Goal: Transaction & Acquisition: Purchase product/service

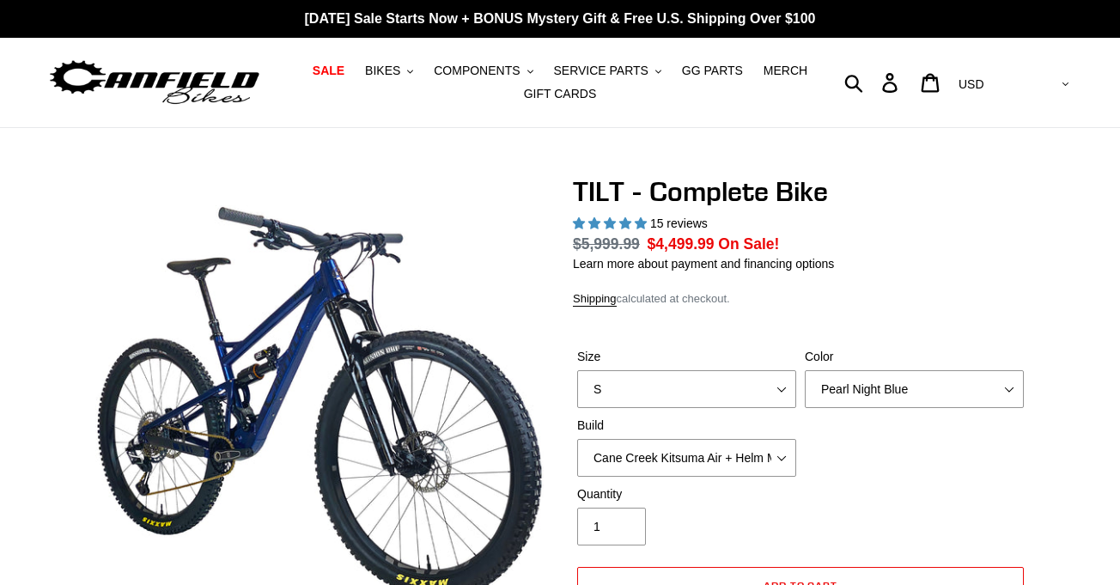
select select "highest-rating"
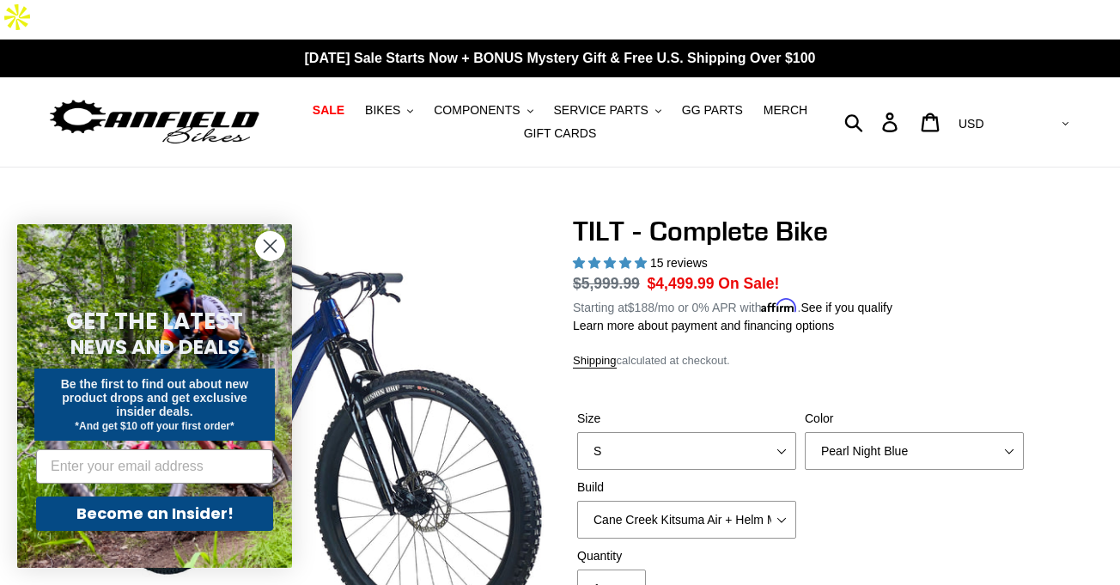
click at [266, 241] on circle "Close dialog" at bounding box center [270, 246] width 28 height 28
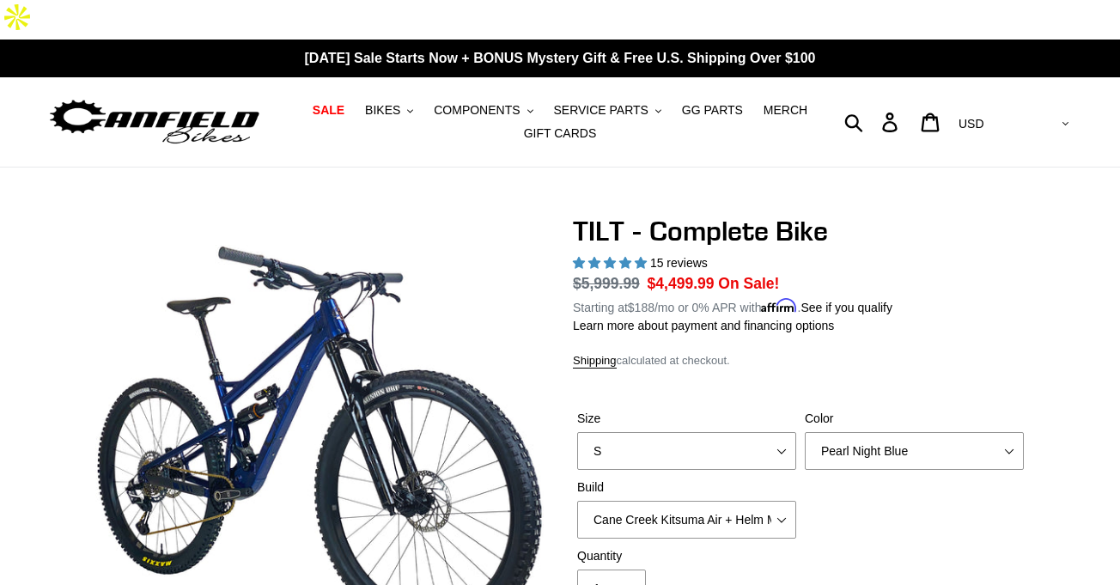
scroll to position [31, 0]
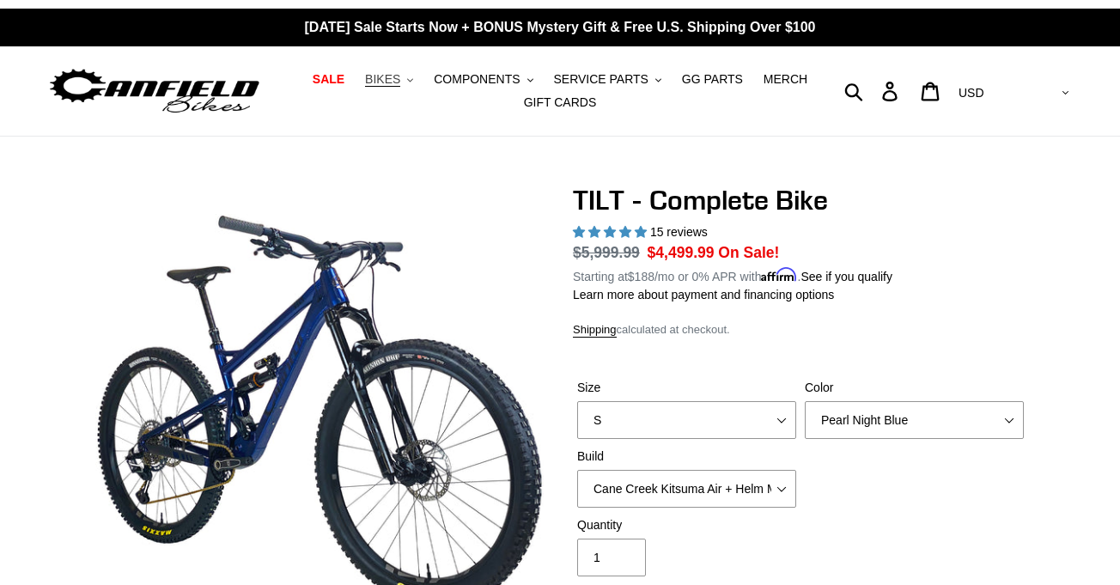
click at [390, 72] on span "BIKES" at bounding box center [382, 79] width 35 height 15
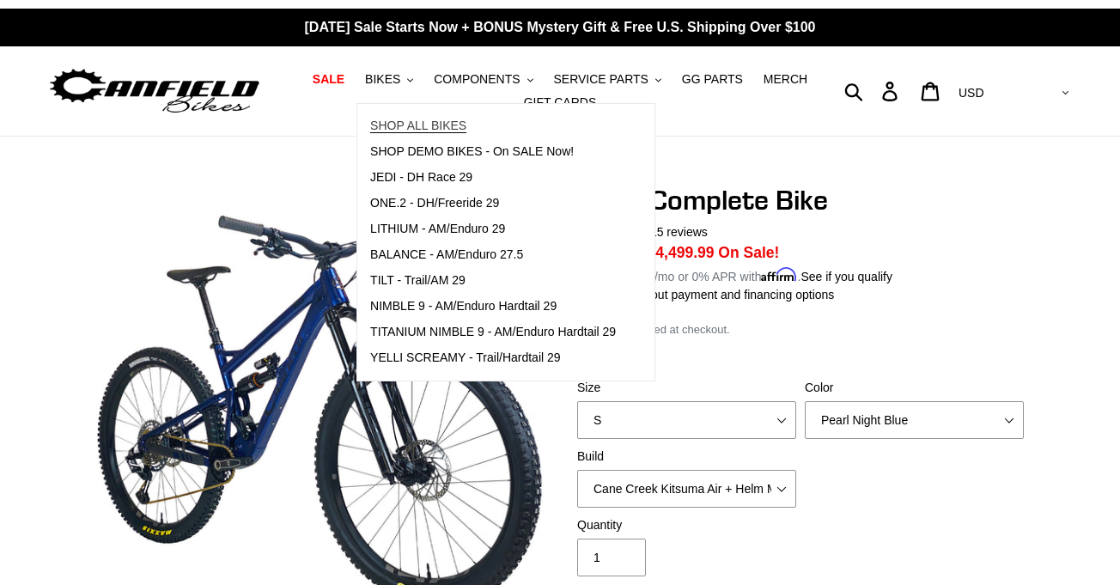
click at [413, 118] on span "SHOP ALL BIKES" at bounding box center [418, 125] width 96 height 15
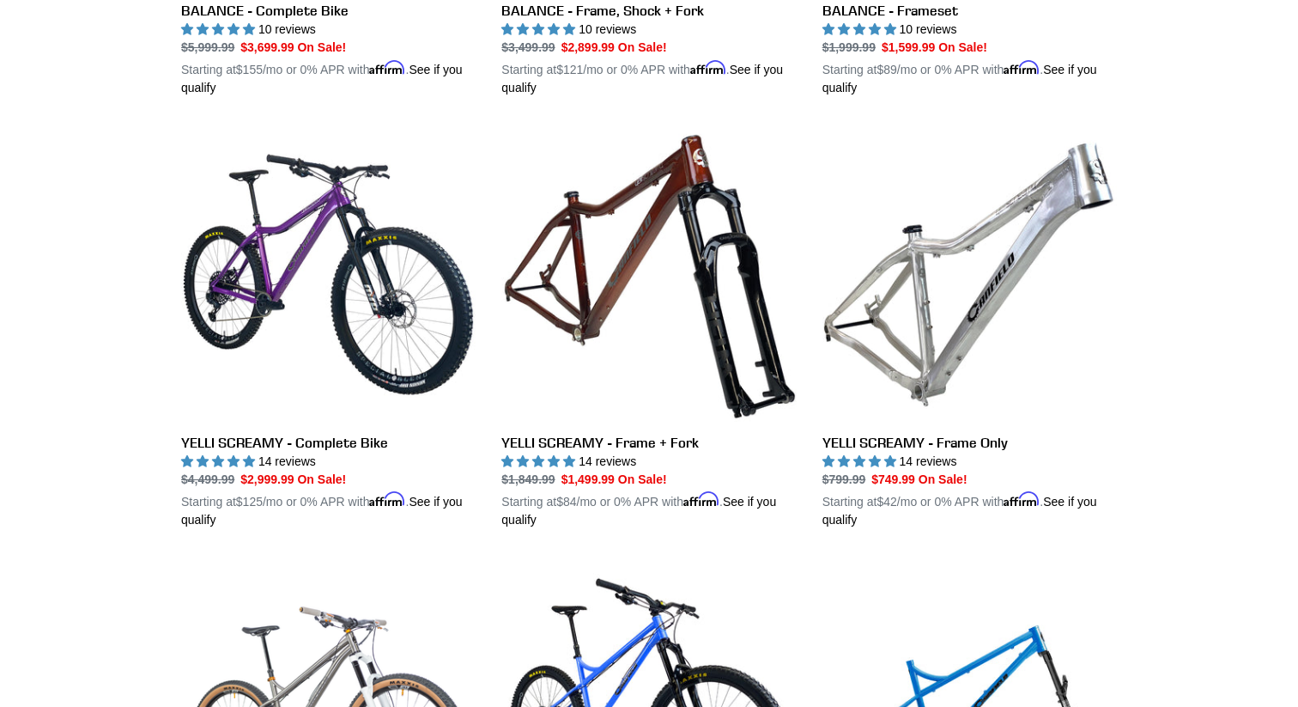
scroll to position [828, 0]
